Goal: Transaction & Acquisition: Purchase product/service

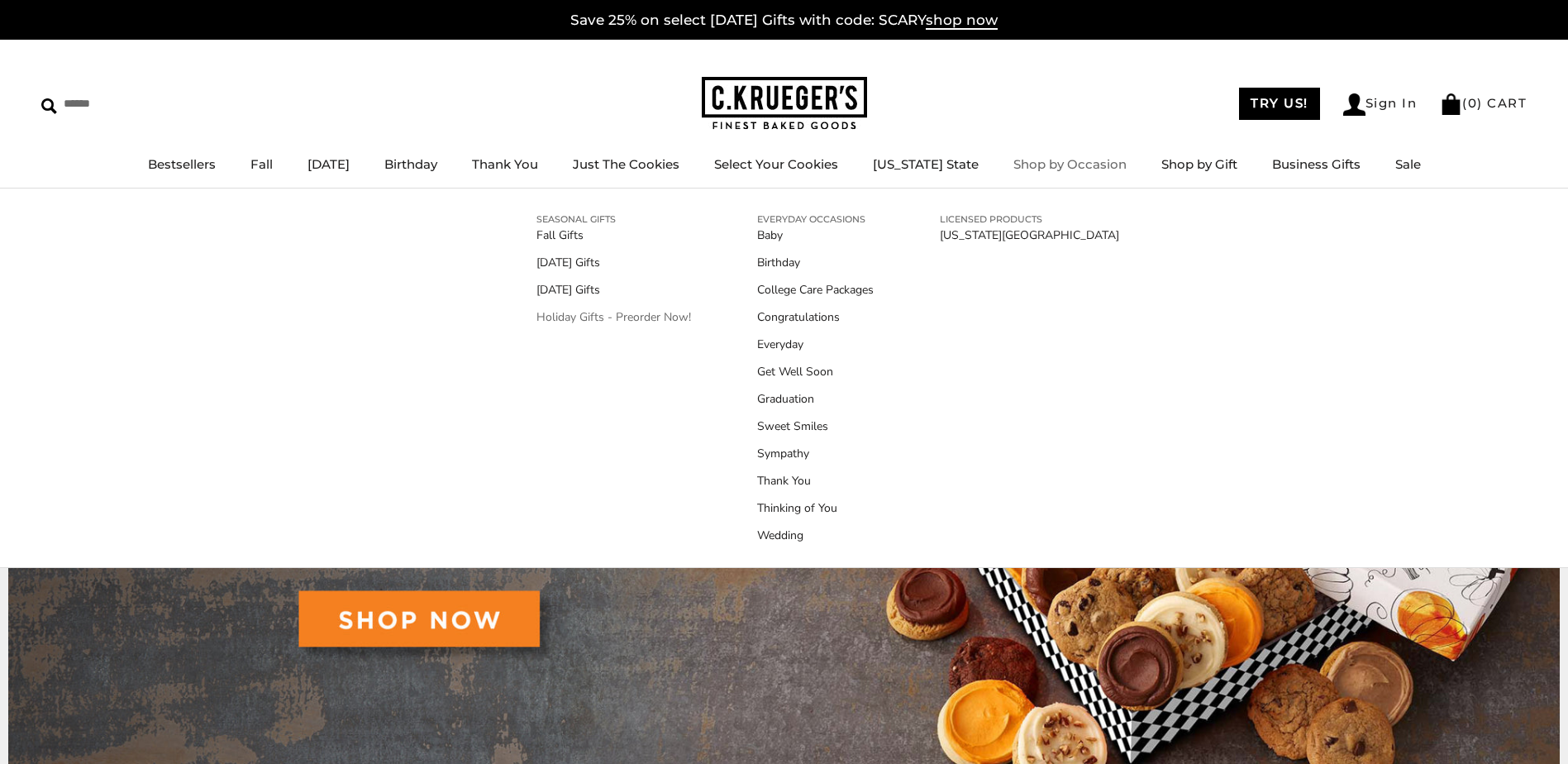
click at [577, 317] on link "Holiday Gifts - Preorder Now!" at bounding box center [614, 317] width 155 height 18
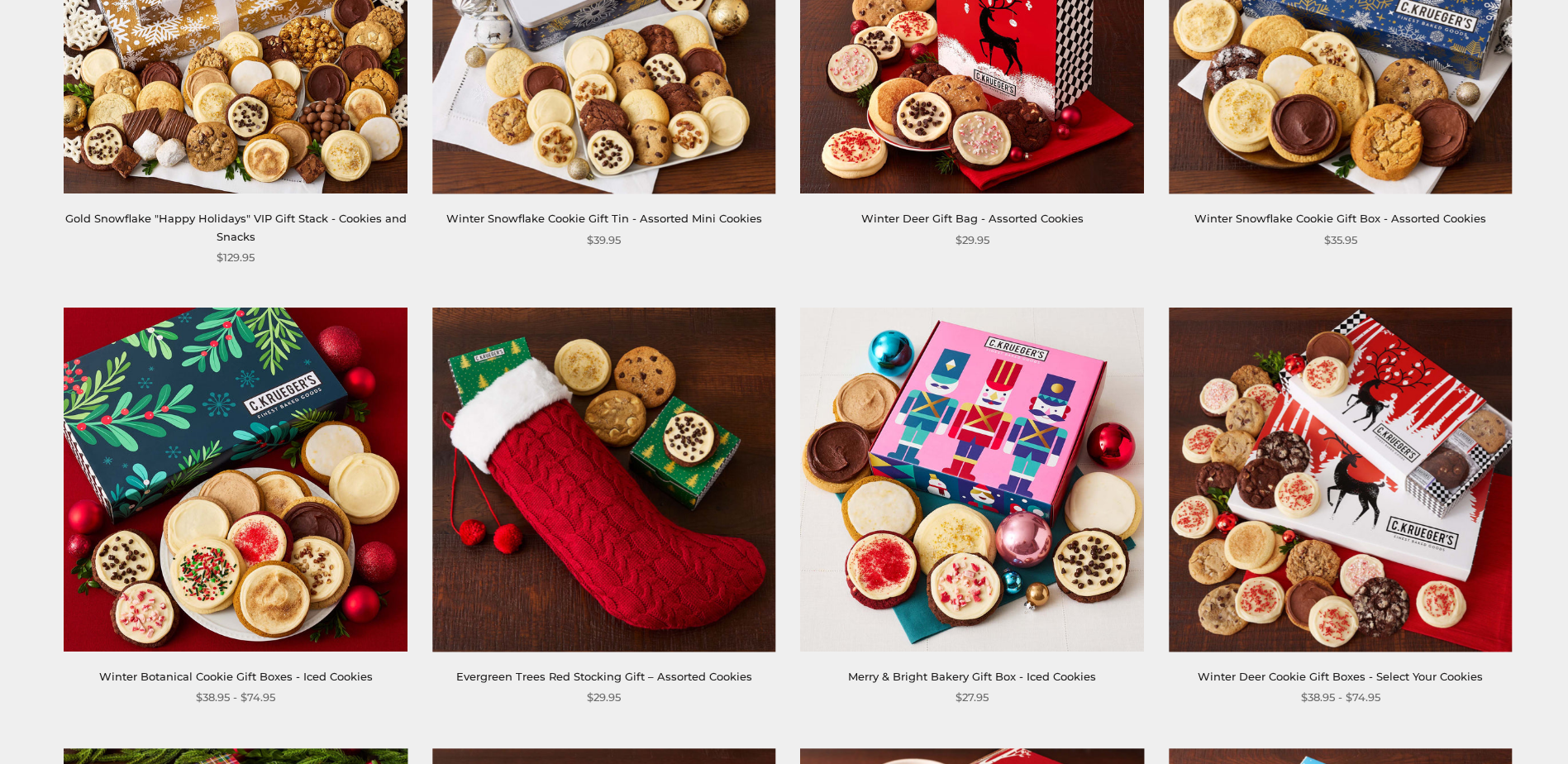
scroll to position [1985, 0]
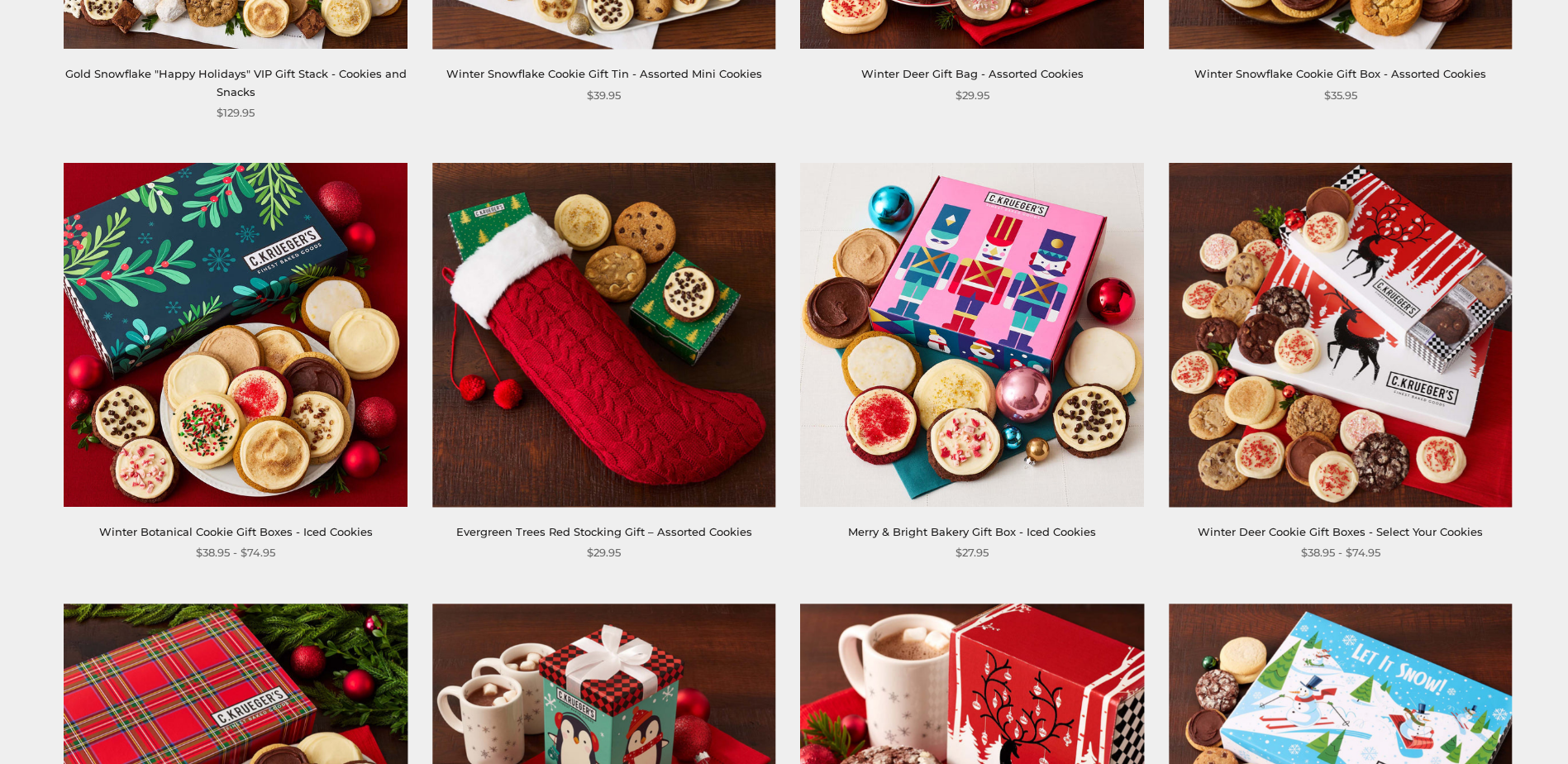
click at [1282, 534] on link "Winter Deer Cookie Gift Boxes - Select Your Cookies" at bounding box center [1340, 532] width 286 height 13
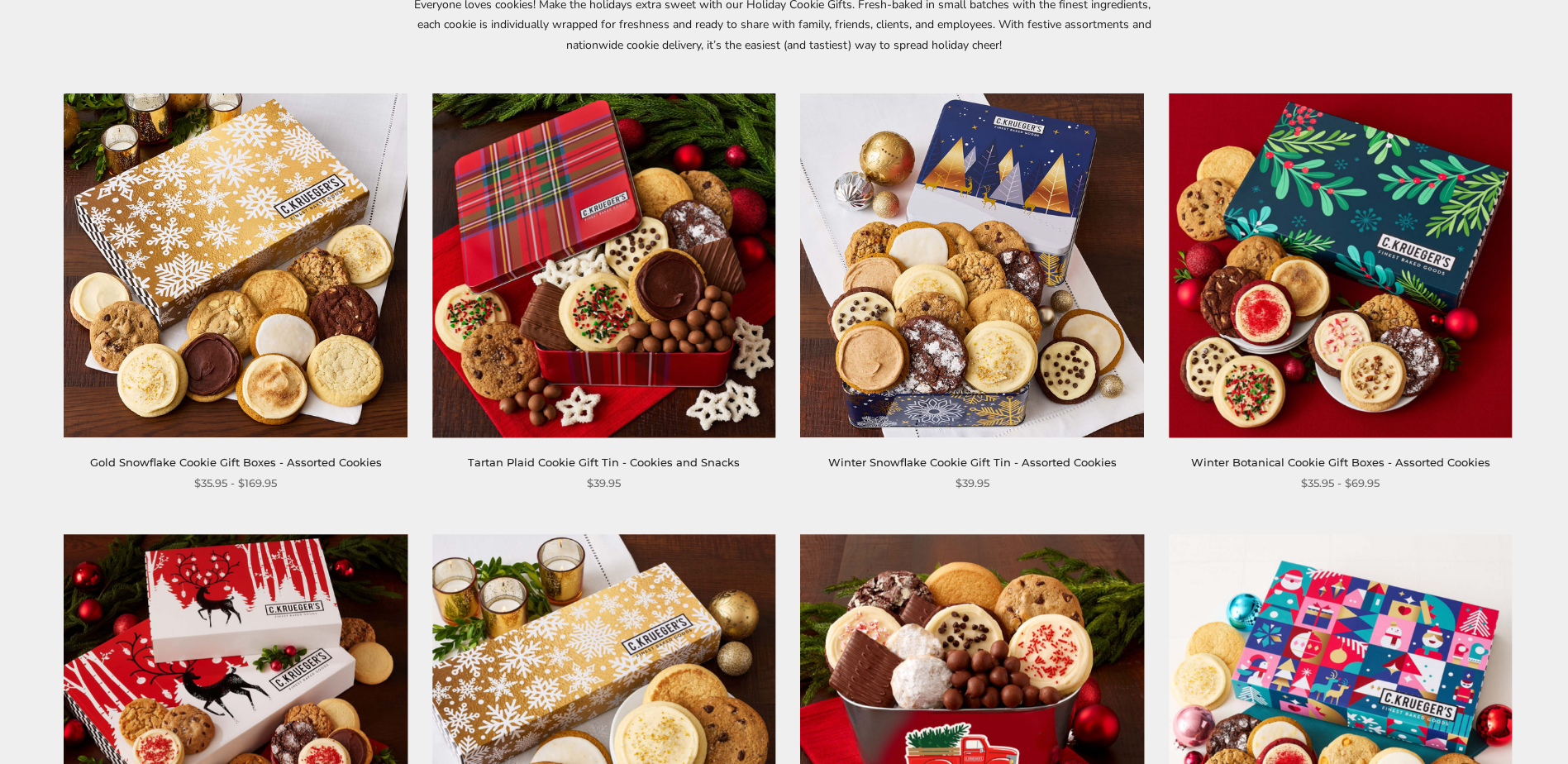
scroll to position [248, 0]
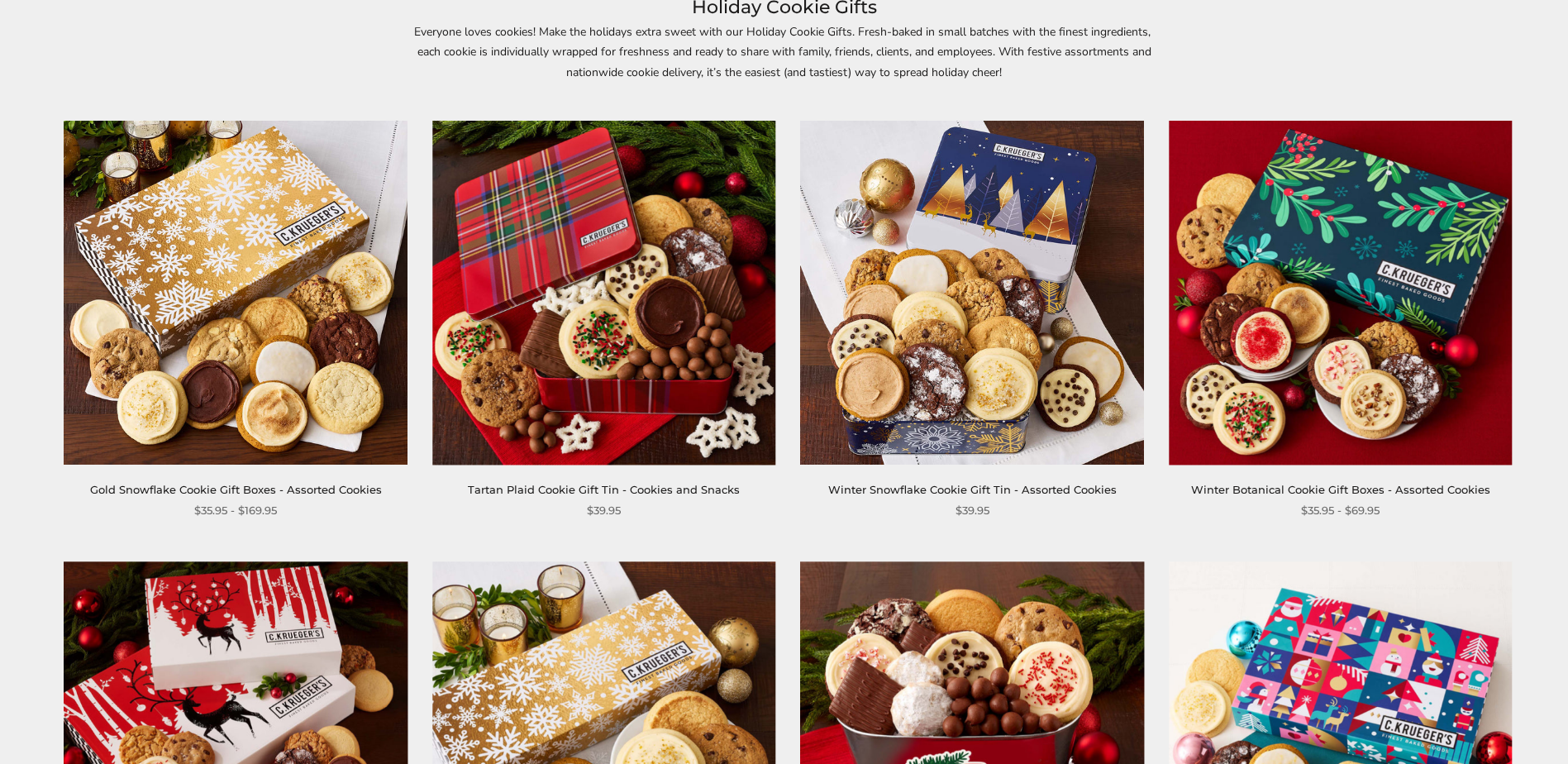
click at [1372, 293] on img at bounding box center [1341, 292] width 344 height 344
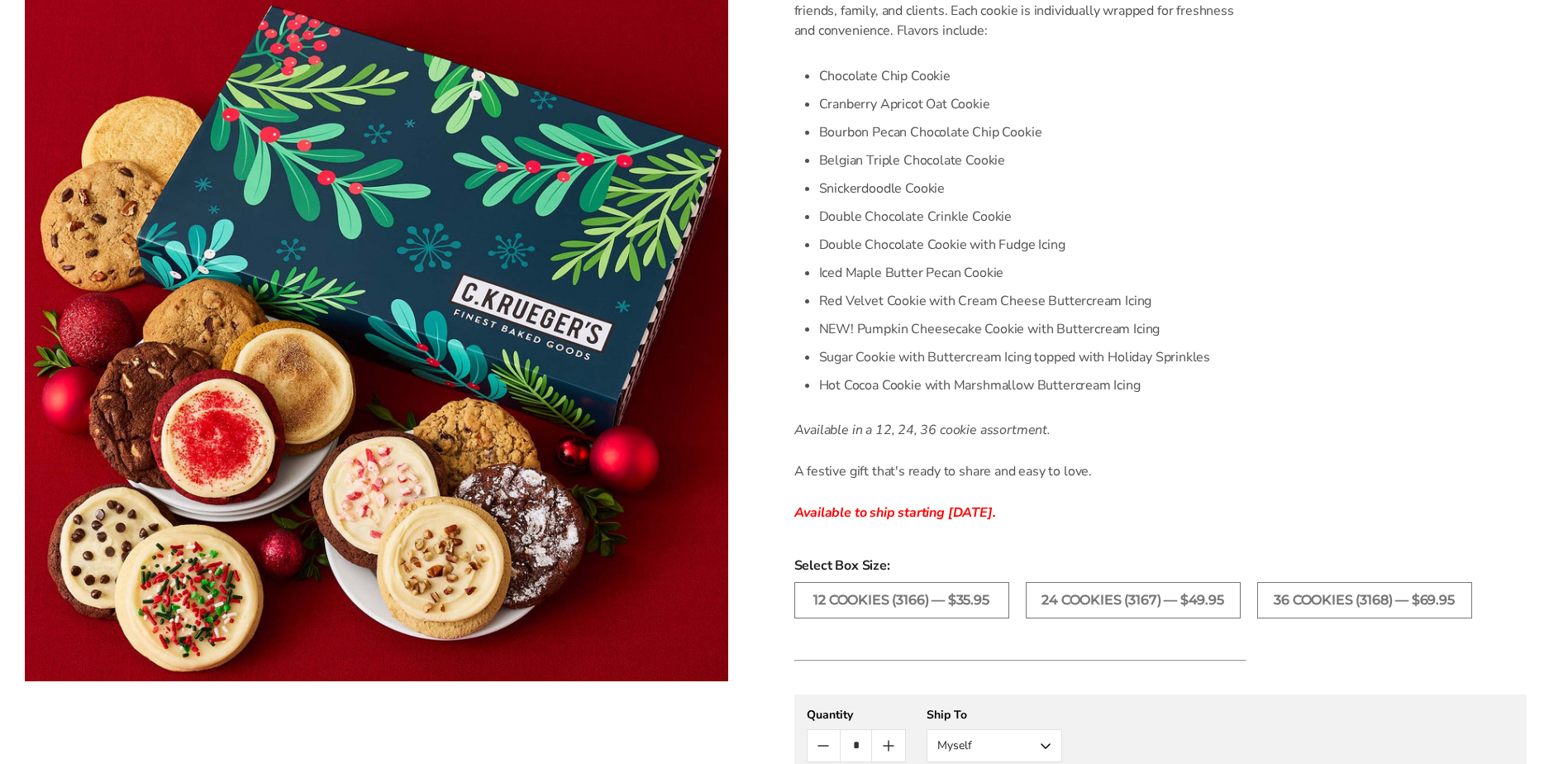
scroll to position [579, 0]
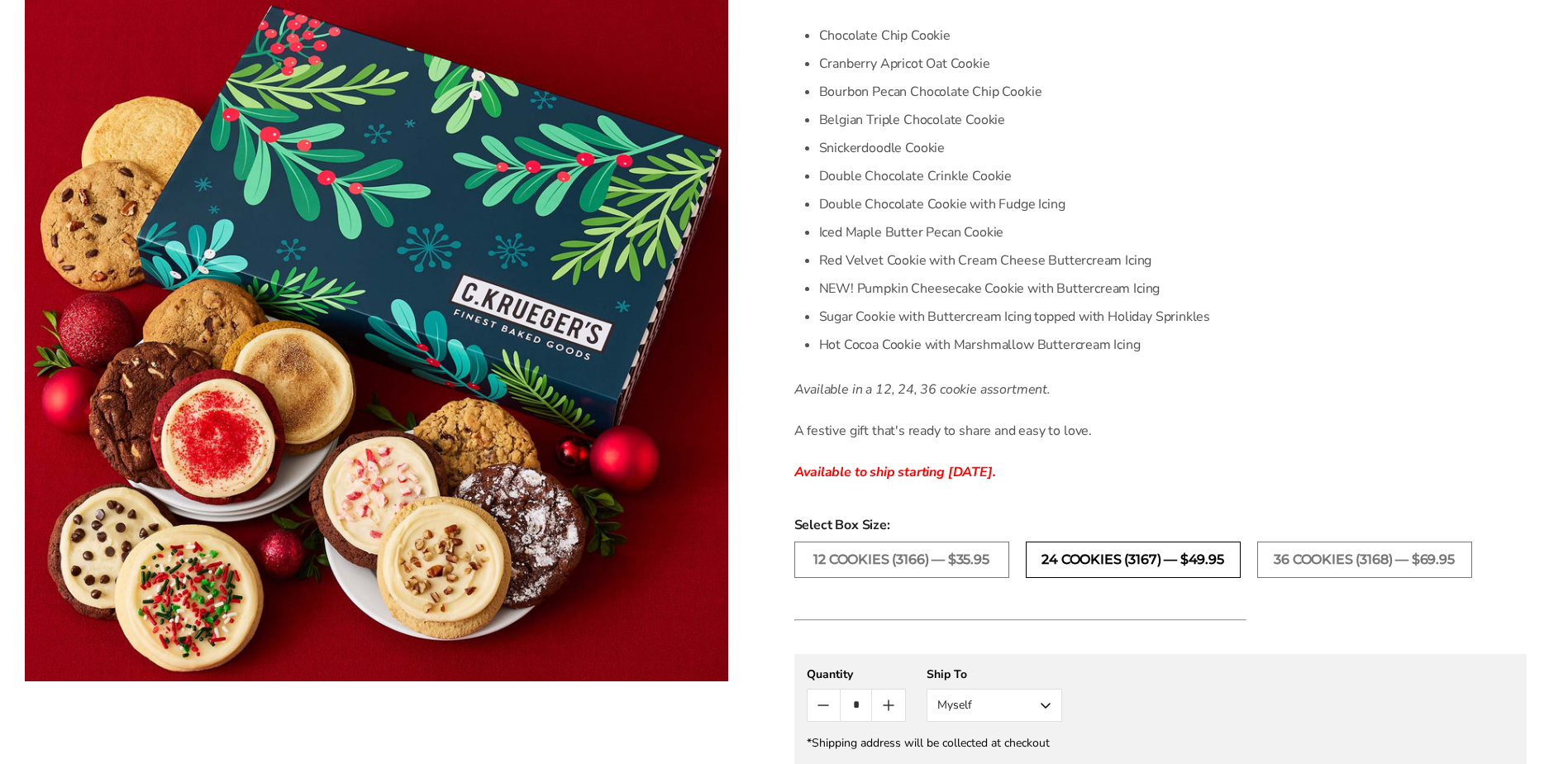
click at [1084, 564] on label "24 Cookies (3167) — $49.95" at bounding box center [1133, 559] width 215 height 36
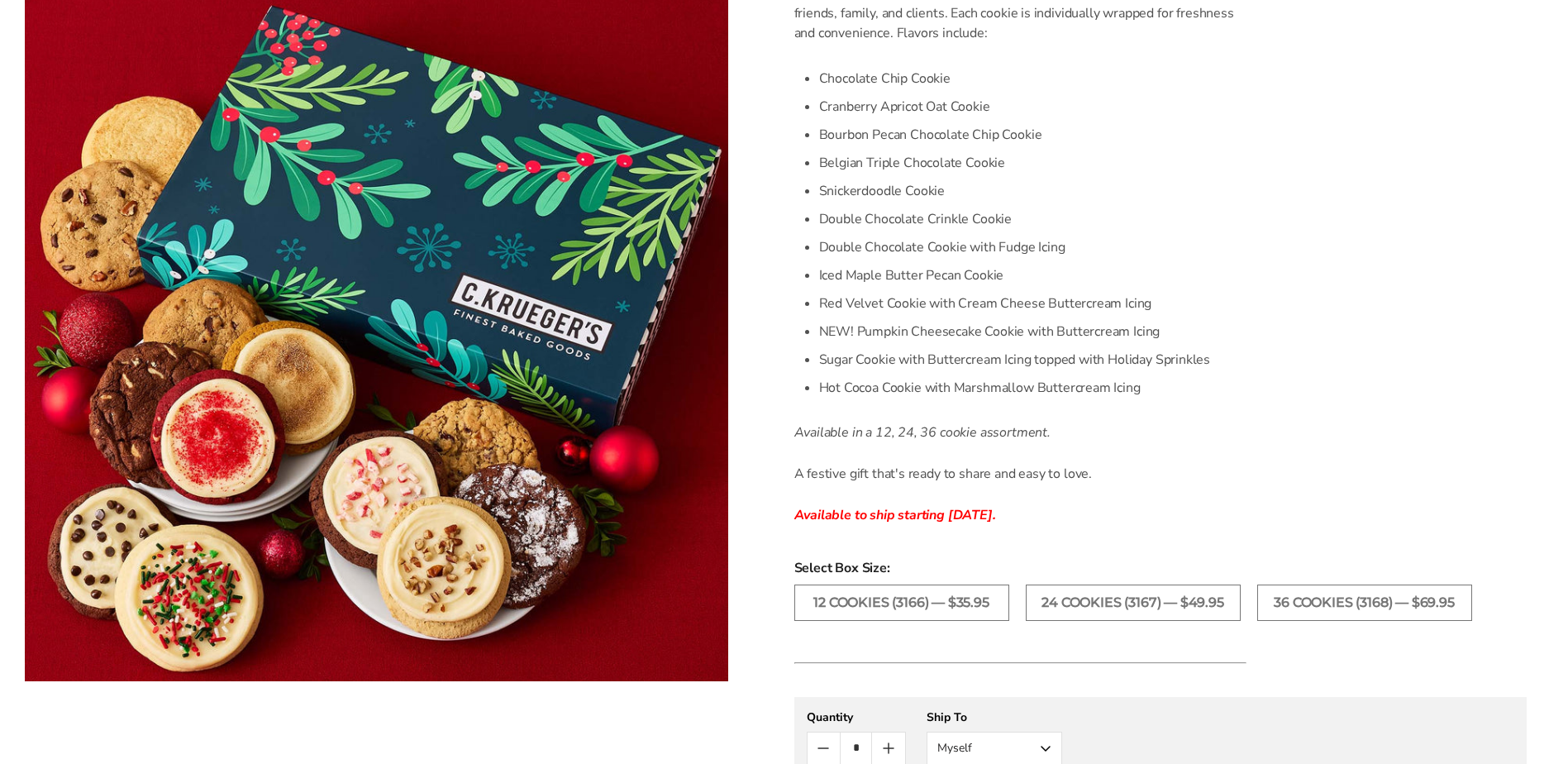
scroll to position [496, 0]
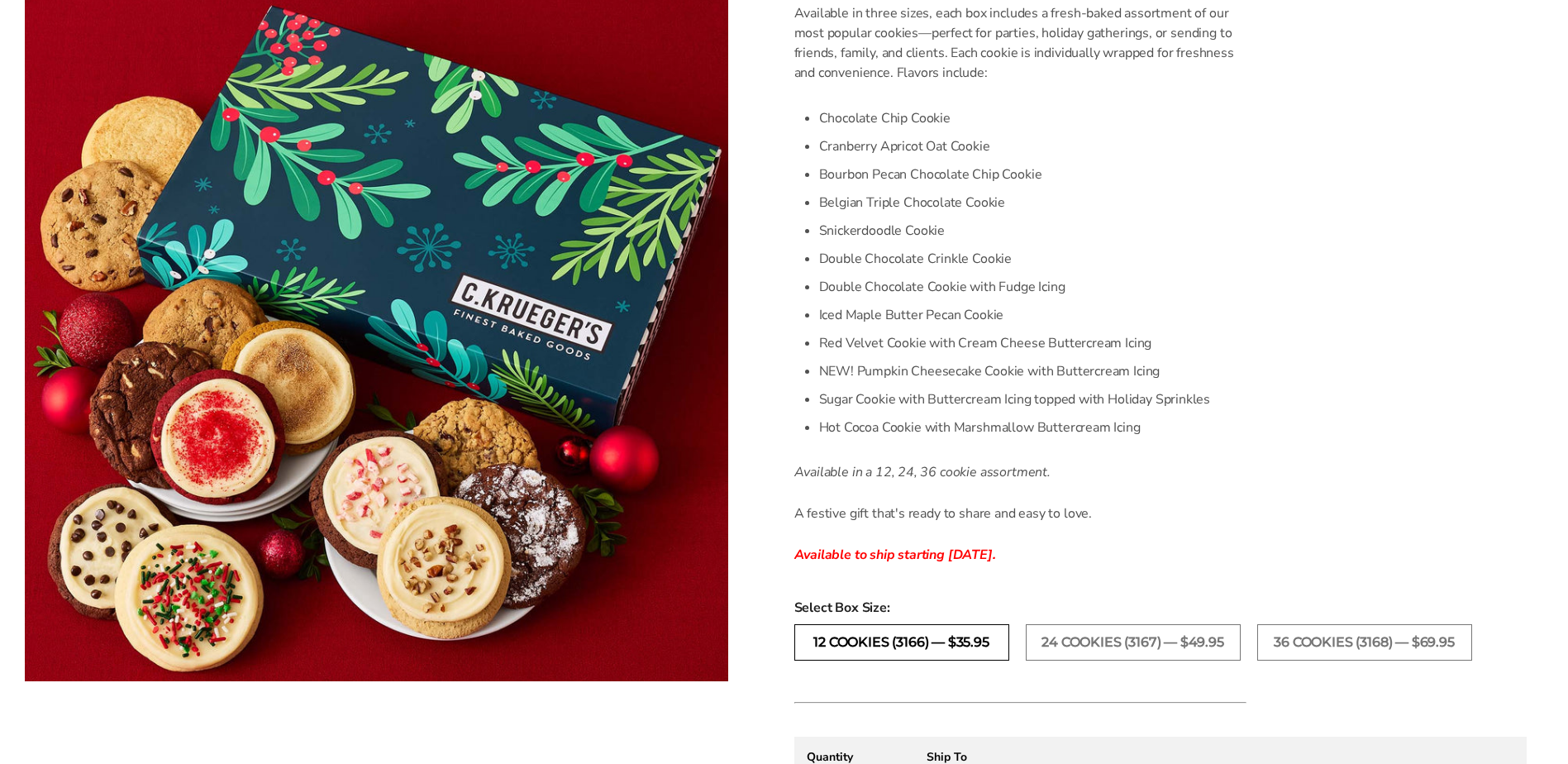
click at [928, 643] on label "12 Cookies (3166) — $35.95" at bounding box center [901, 642] width 215 height 36
